Goal: Find specific page/section: Find specific page/section

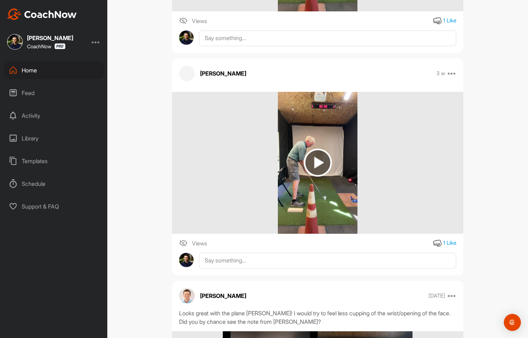
click at [56, 98] on div "Feed" at bounding box center [54, 93] width 100 height 18
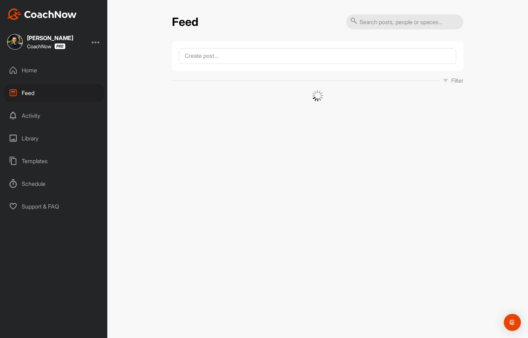
click at [375, 27] on input "text" at bounding box center [404, 22] width 117 height 15
paste input "[PERSON_NAME]"
type input "[PERSON_NAME]"
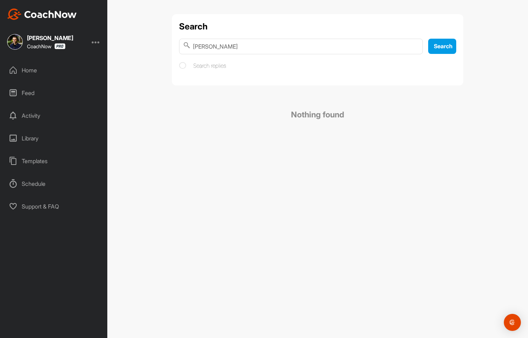
click at [98, 42] on div at bounding box center [96, 42] width 9 height 9
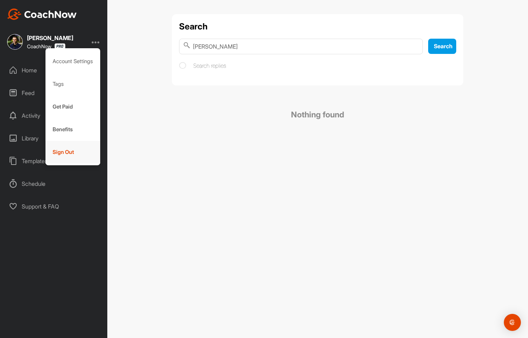
click at [65, 156] on div "Sign Out" at bounding box center [72, 152] width 55 height 23
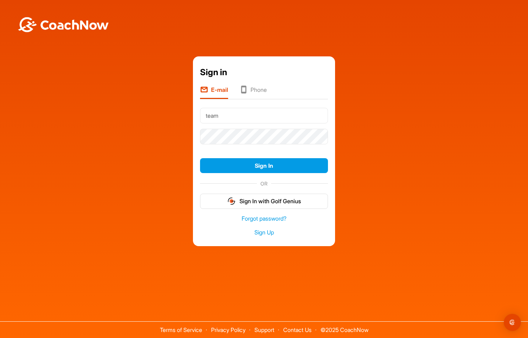
type input "[EMAIL_ADDRESS][DOMAIN_NAME]"
click at [200, 158] on button "Sign In" at bounding box center [264, 165] width 128 height 15
